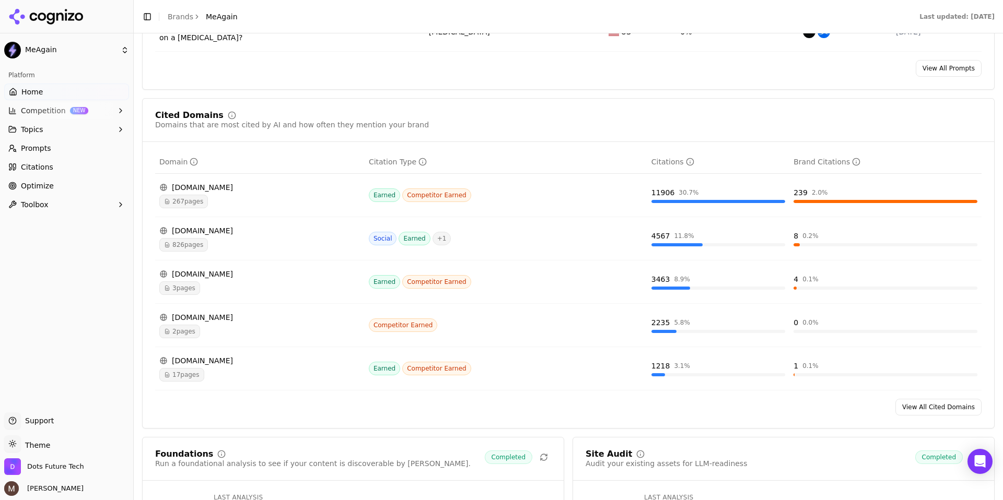
scroll to position [961, 0]
